Goal: Communication & Community: Connect with others

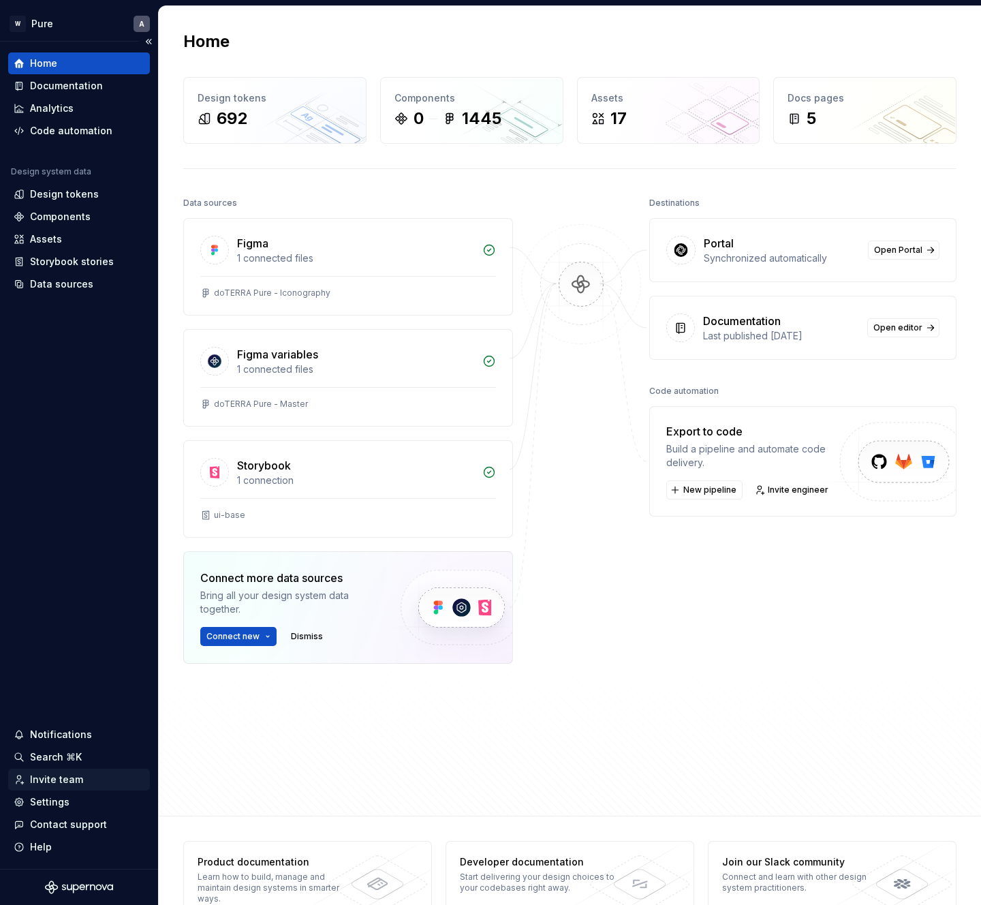
click at [96, 782] on div "Invite team" at bounding box center [79, 780] width 131 height 14
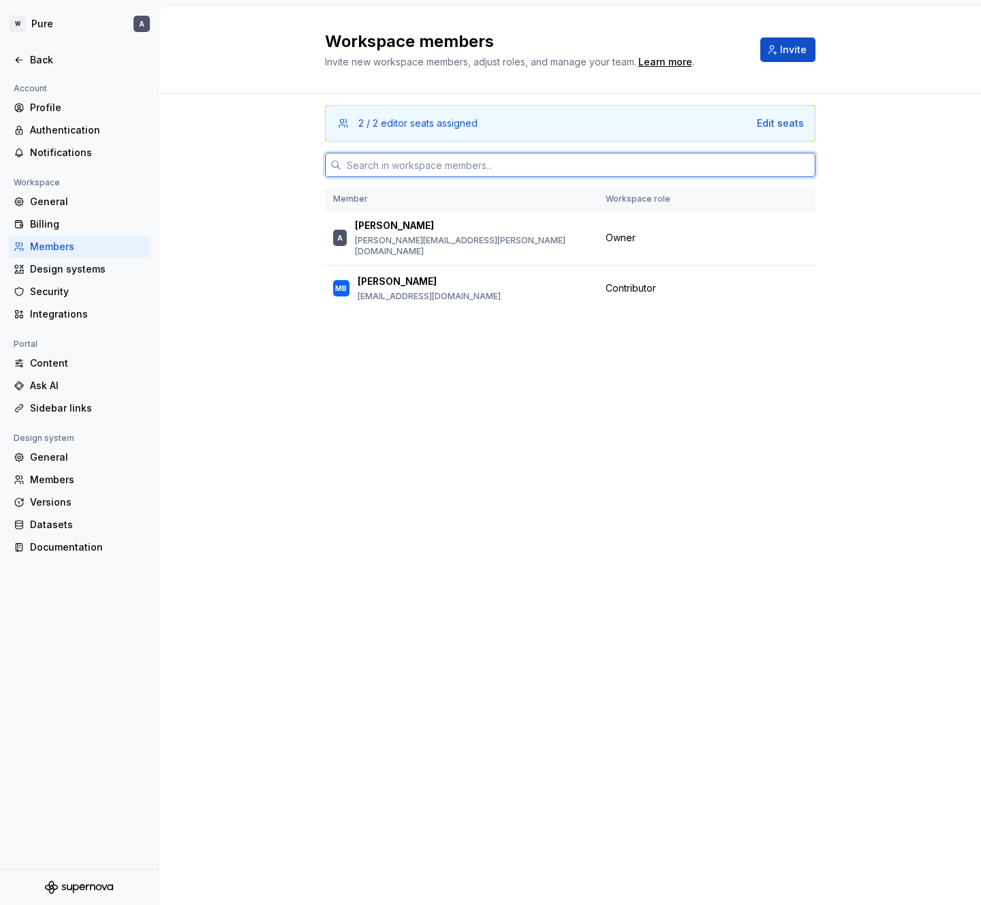
click at [456, 170] on input "text" at bounding box center [578, 165] width 474 height 25
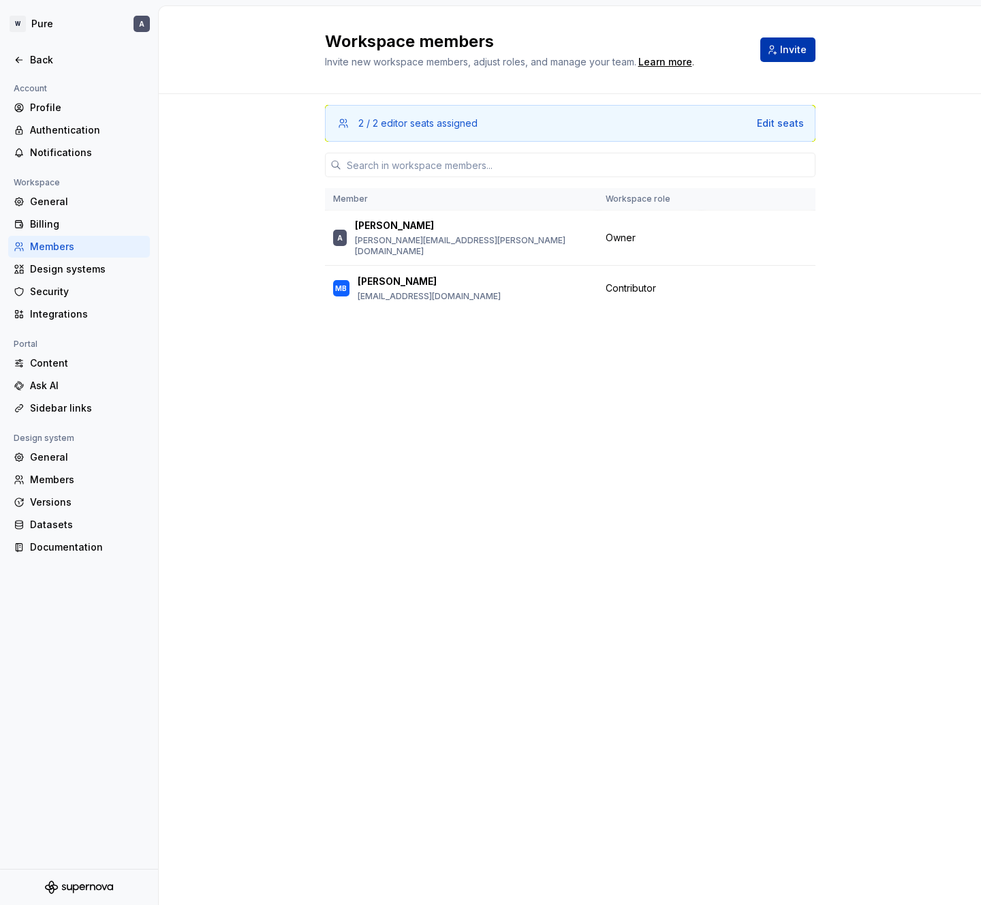
click at [803, 48] on span "Invite" at bounding box center [793, 50] width 27 height 14
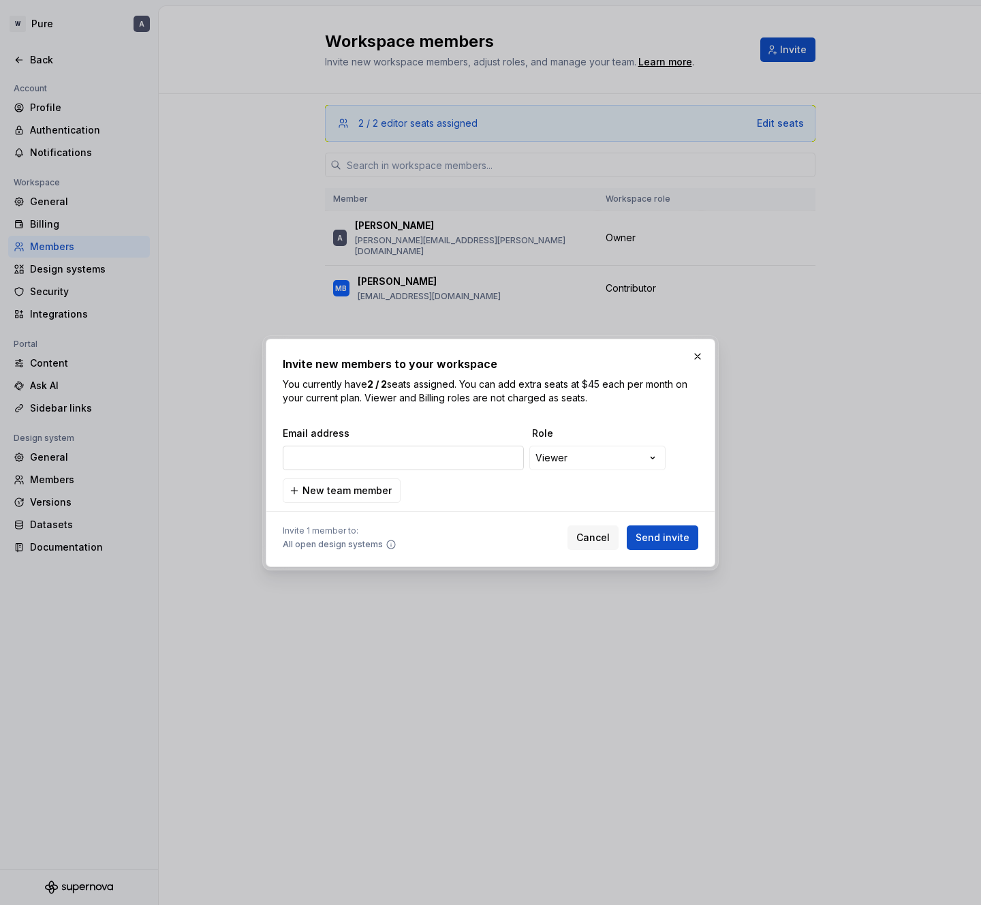
click at [402, 454] on input "email" at bounding box center [403, 458] width 241 height 25
click at [396, 457] on input "email" at bounding box center [403, 458] width 241 height 25
type input "[PERSON_NAME][EMAIL_ADDRESS][DOMAIN_NAME]"
click at [657, 538] on span "Send invite" at bounding box center [663, 538] width 54 height 14
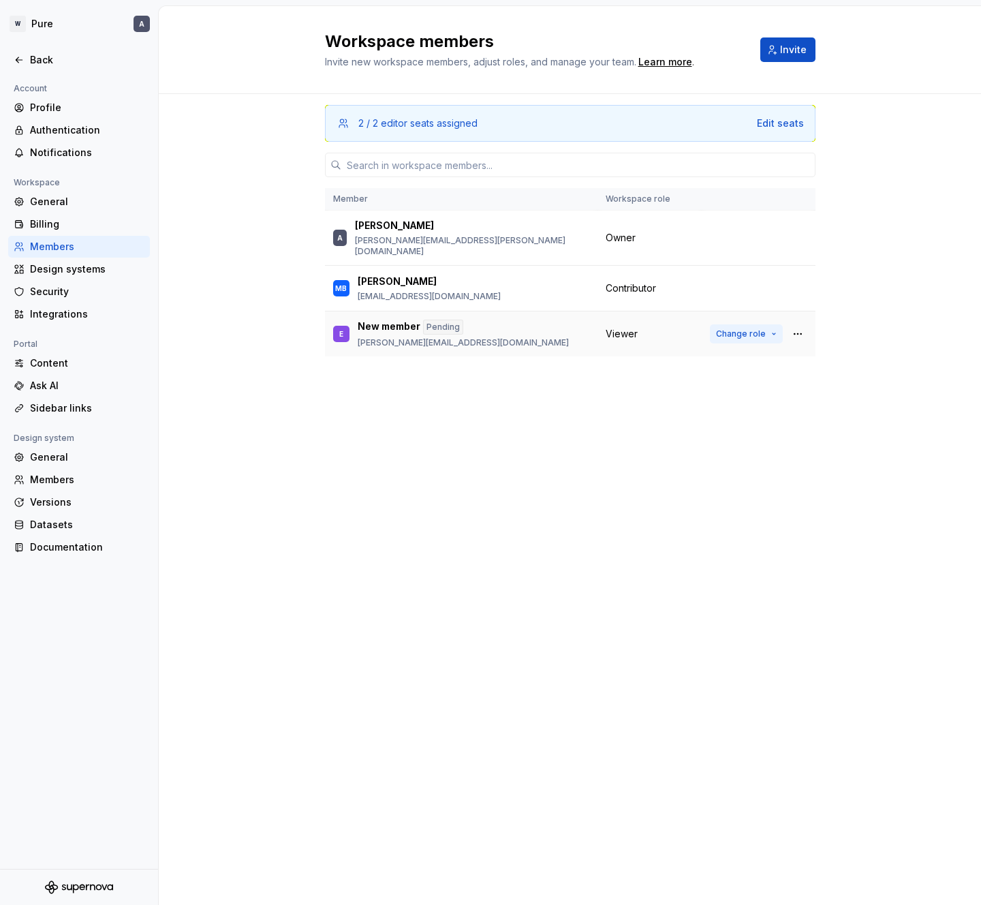
click at [772, 326] on button "Change role" at bounding box center [746, 333] width 73 height 19
click at [361, 463] on div "2 / 2 editor seats assigned Edit seats Member Workspace role A Adrian [EMAIL_AD…" at bounding box center [570, 473] width 491 height 759
click at [799, 232] on button "button" at bounding box center [798, 237] width 19 height 19
click at [486, 446] on div "2 / 2 editor seats assigned Edit seats Member Workspace role A Adrian [EMAIL_AD…" at bounding box center [570, 473] width 491 height 759
click at [35, 28] on html "W Pure A Back Account Profile Authentication Notifications Workspace General Bi…" at bounding box center [490, 452] width 981 height 905
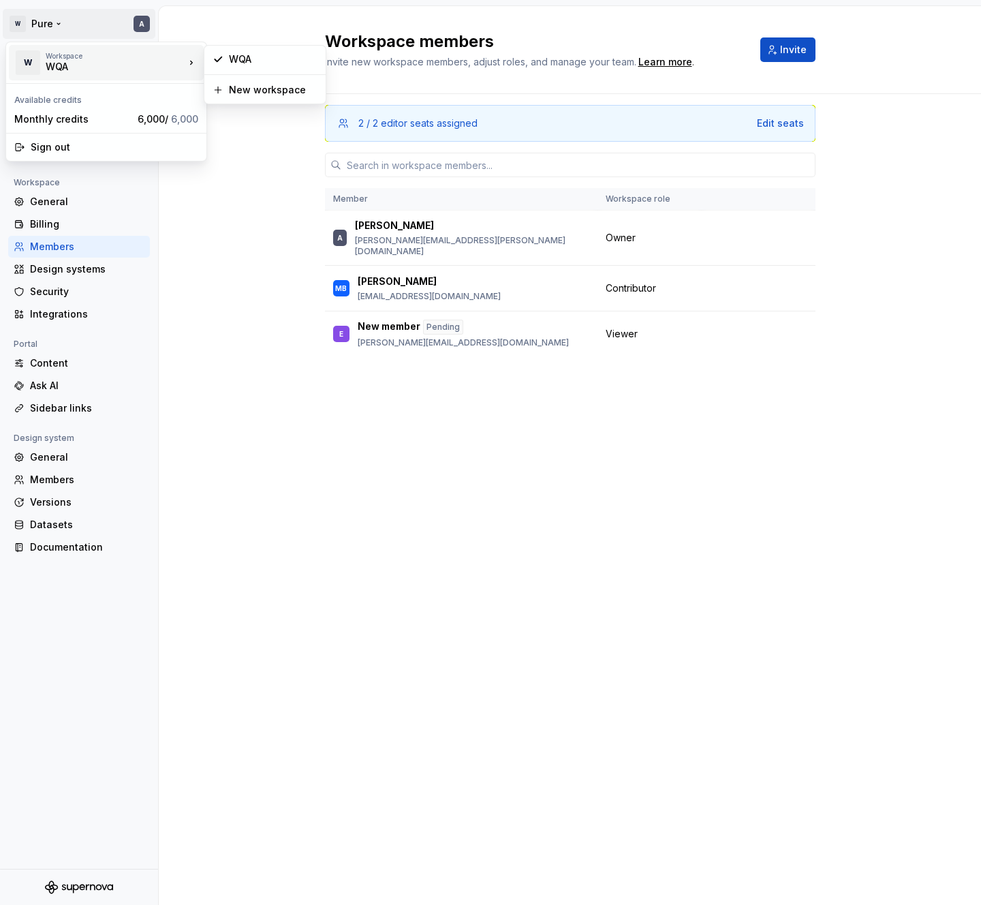
click at [50, 72] on div "WQA" at bounding box center [104, 67] width 116 height 14
click at [229, 64] on div "WQA" at bounding box center [273, 59] width 89 height 14
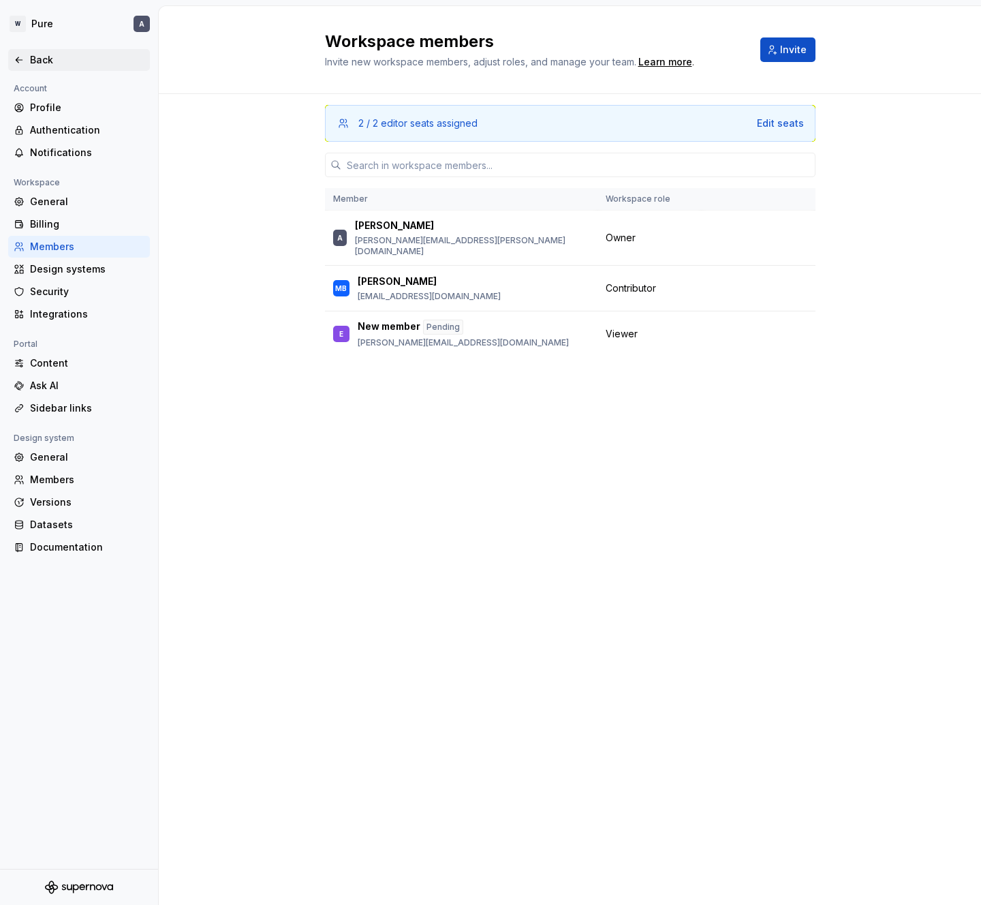
click at [22, 58] on icon at bounding box center [19, 60] width 11 height 11
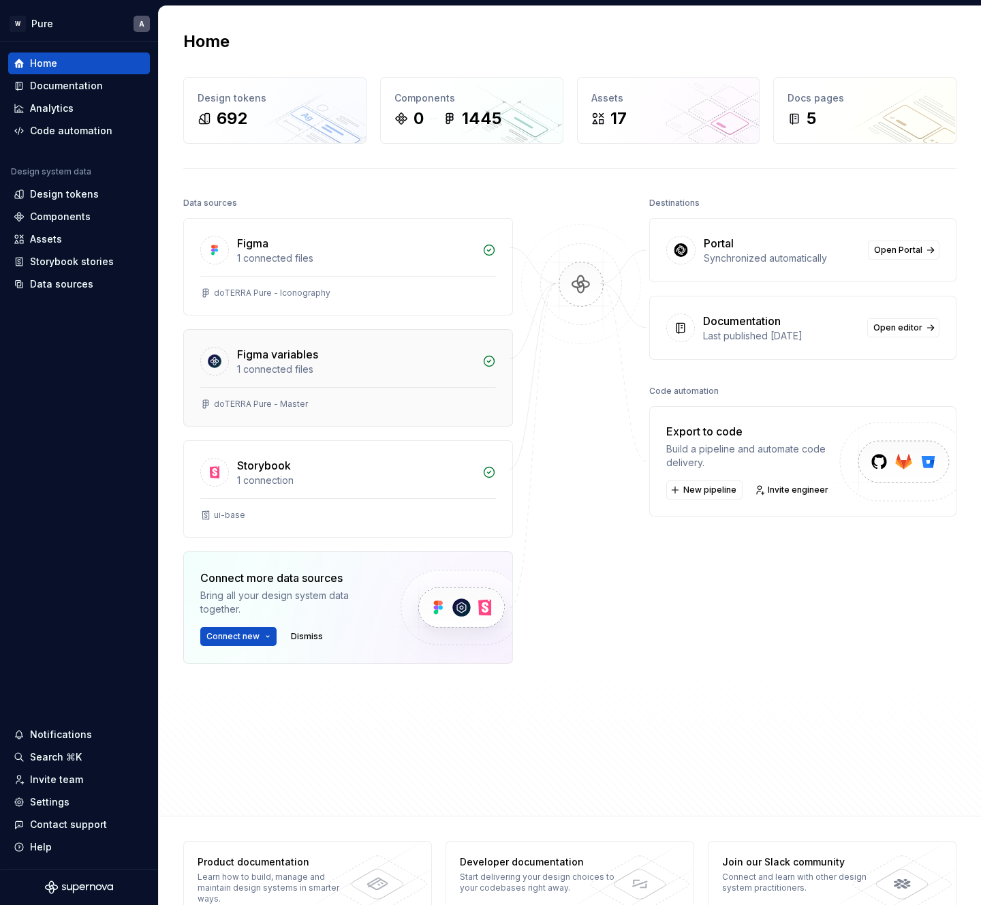
click at [363, 367] on div "1 connected files" at bounding box center [355, 370] width 237 height 14
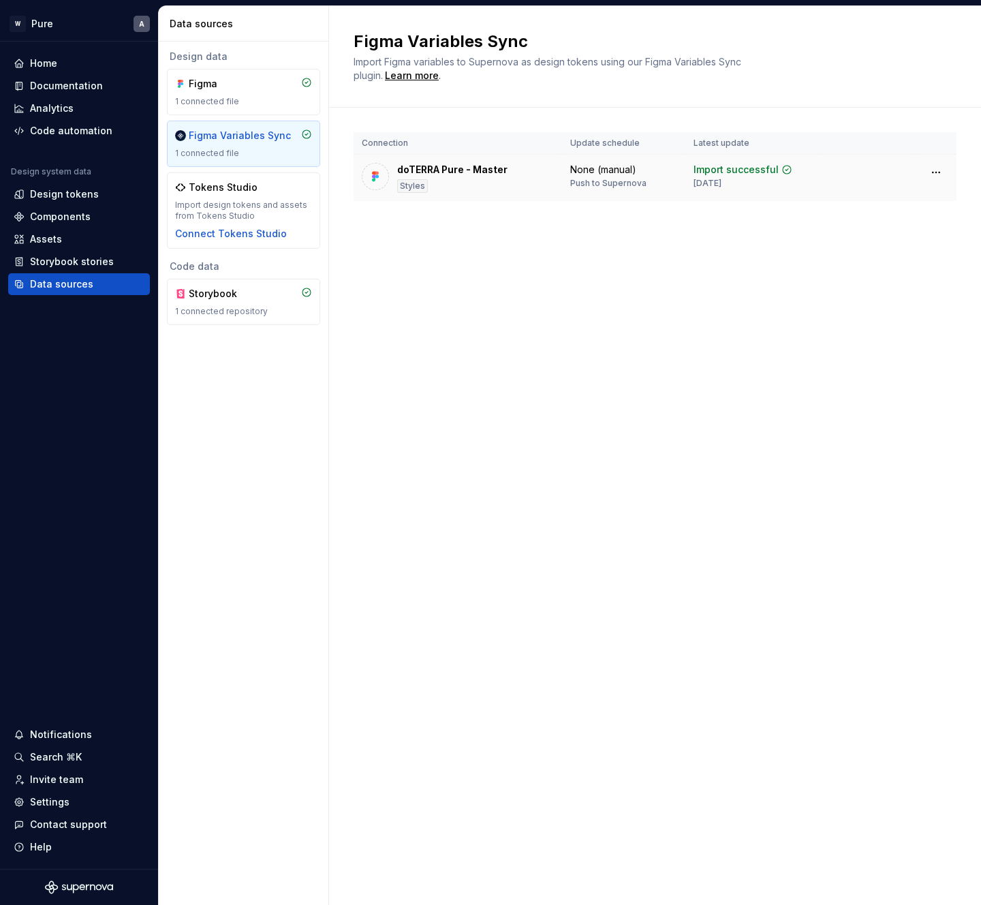
click at [493, 173] on div "doTERRA Pure - Master" at bounding box center [452, 170] width 110 height 14
click at [941, 172] on html "W Pure A Home Documentation Analytics Code automation Design system data Design…" at bounding box center [490, 452] width 981 height 905
click at [518, 258] on html "W Pure A Home Documentation Analytics Code automation Design system data Design…" at bounding box center [490, 452] width 981 height 905
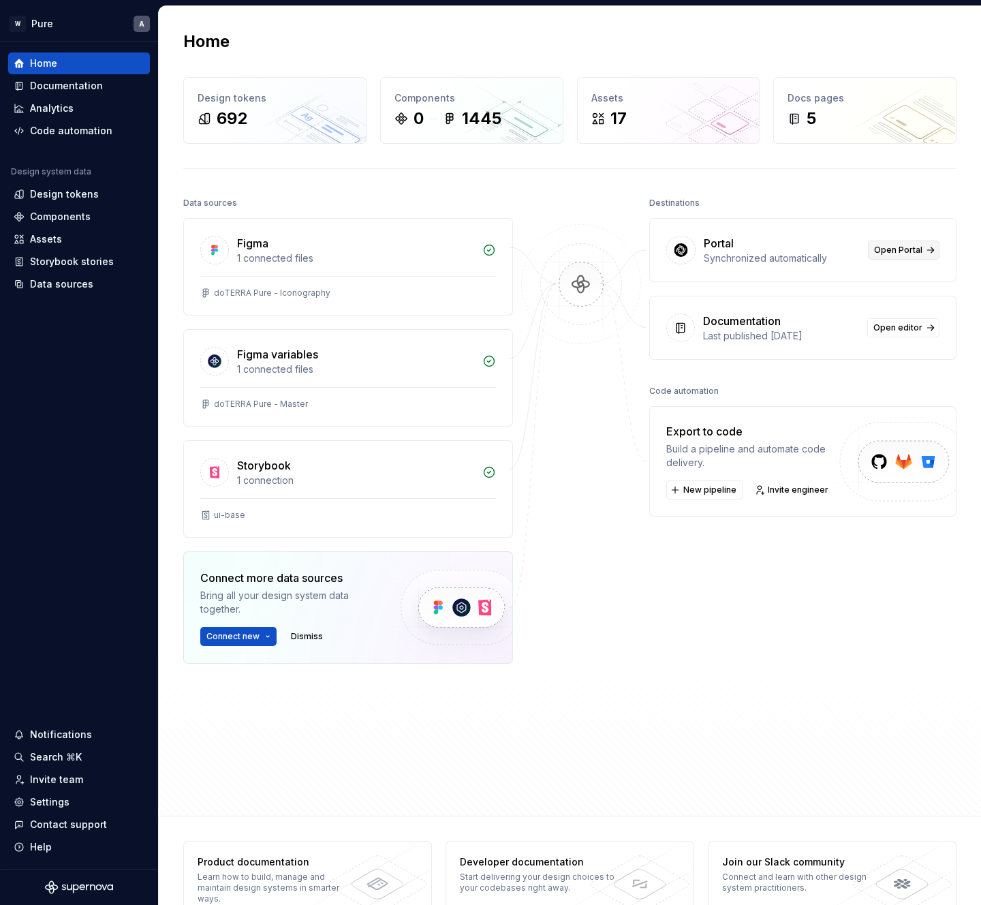
click at [901, 253] on span "Open Portal" at bounding box center [898, 250] width 48 height 11
